Goal: Find specific page/section: Find specific page/section

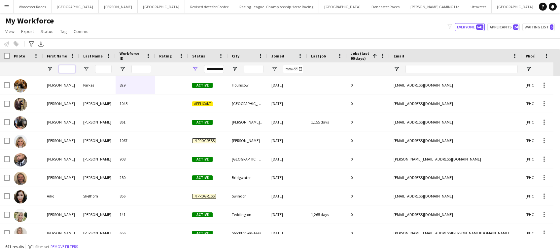
click at [71, 67] on input "First Name Filter Input" at bounding box center [67, 69] width 17 height 8
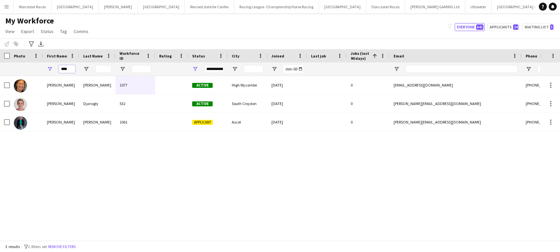
type input "****"
click at [139, 190] on div "Jess McEvoy 1077 Active High Wycombe 17-03-2025 0 jessicamcevoy20@gmail.com +44…" at bounding box center [270, 155] width 540 height 158
click at [67, 68] on input "****" at bounding box center [67, 69] width 17 height 8
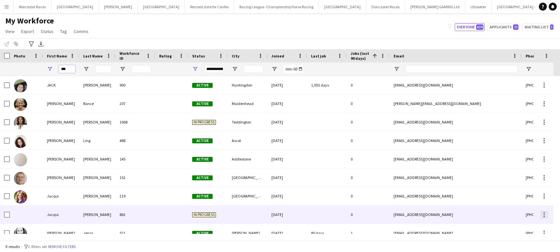
type input "***"
click at [546, 216] on div at bounding box center [544, 215] width 8 height 8
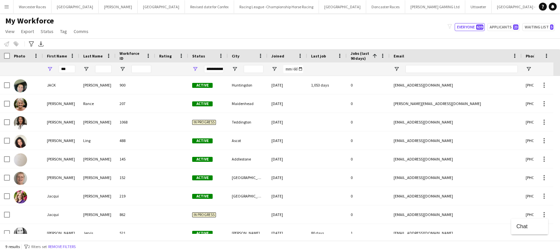
click at [477, 215] on div at bounding box center [280, 126] width 560 height 252
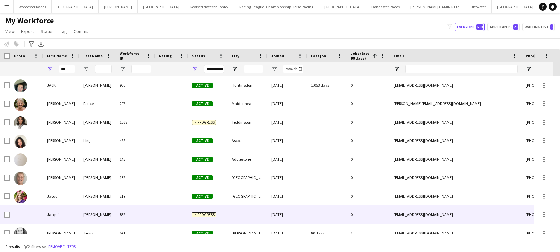
scroll to position [9, 0]
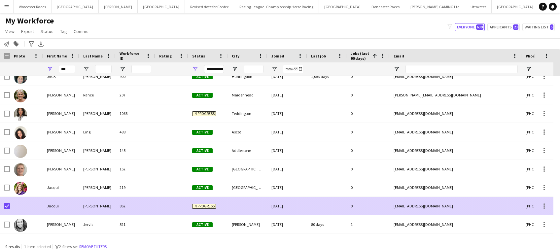
click at [101, 205] on div "[PERSON_NAME]" at bounding box center [97, 206] width 36 height 18
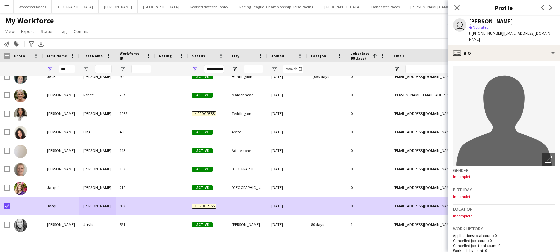
drag, startPoint x: 516, startPoint y: 18, endPoint x: 470, endPoint y: 21, distance: 46.3
click at [470, 21] on div "user [PERSON_NAME] star Not rated t. [PHONE_NUMBER] | [EMAIL_ADDRESS][DOMAIN_NA…" at bounding box center [504, 30] width 112 height 29
copy div "[PERSON_NAME]"
click at [425, 26] on div "My Workforce View Views Default view New view Update view Delete view Edit name…" at bounding box center [280, 27] width 560 height 22
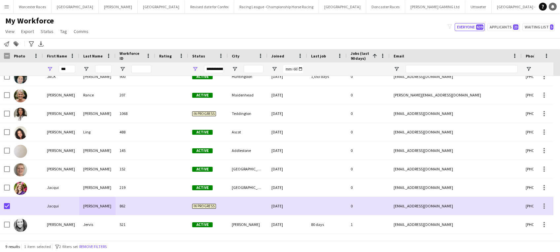
click at [553, 8] on icon "Notifications" at bounding box center [553, 7] width 4 height 4
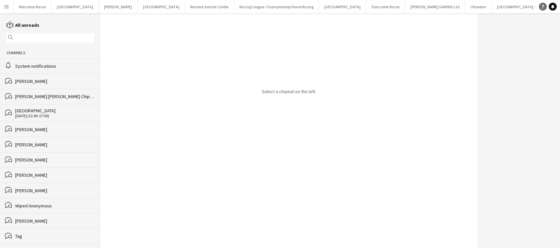
click at [543, 6] on icon at bounding box center [543, 7] width 2 height 4
click at [542, 6] on icon "Help" at bounding box center [543, 7] width 4 height 4
click at [392, 167] on div "Select a channel on the left." at bounding box center [289, 130] width 377 height 235
click at [411, 171] on div "Select a channel on the left." at bounding box center [289, 130] width 377 height 235
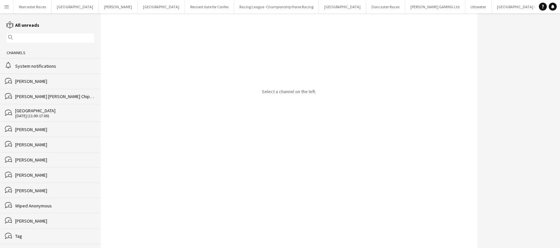
click at [310, 155] on div "Select a channel on the left." at bounding box center [289, 130] width 377 height 235
